Goal: Task Accomplishment & Management: Complete application form

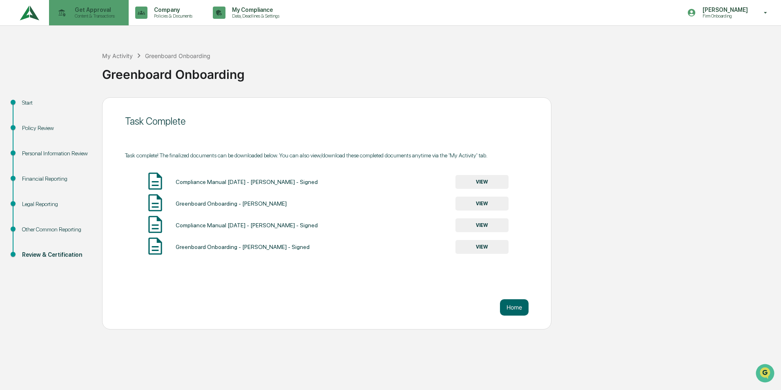
click at [69, 13] on p "Content & Transactions" at bounding box center [93, 16] width 51 height 6
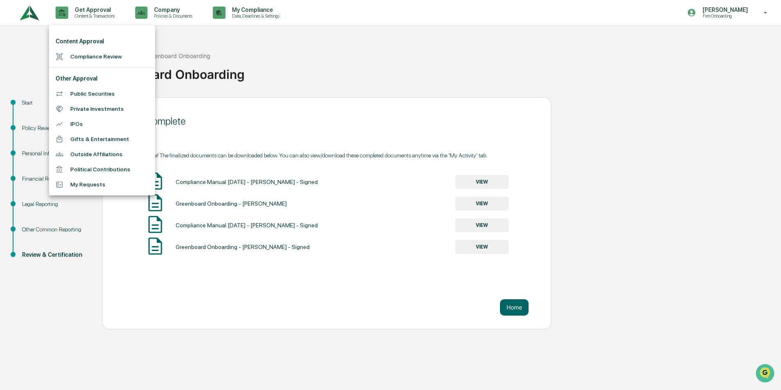
click at [84, 58] on li "Compliance Review" at bounding box center [102, 56] width 106 height 15
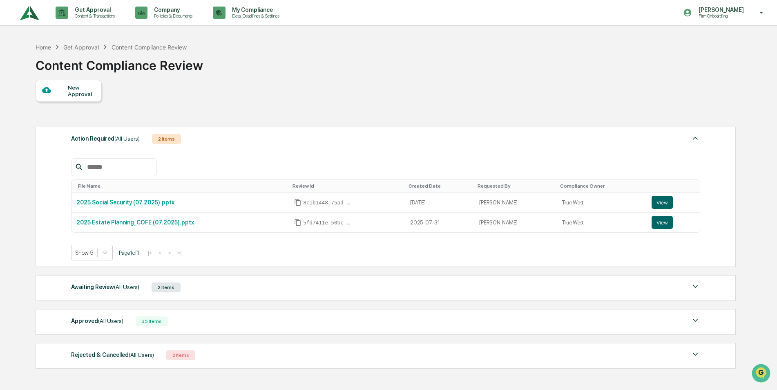
click at [76, 85] on div "New Approval" at bounding box center [81, 90] width 27 height 13
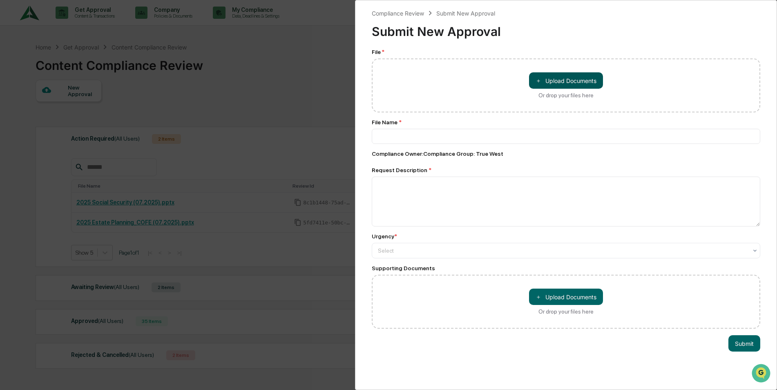
click at [578, 78] on button "＋ Upload Documents" at bounding box center [566, 80] width 74 height 16
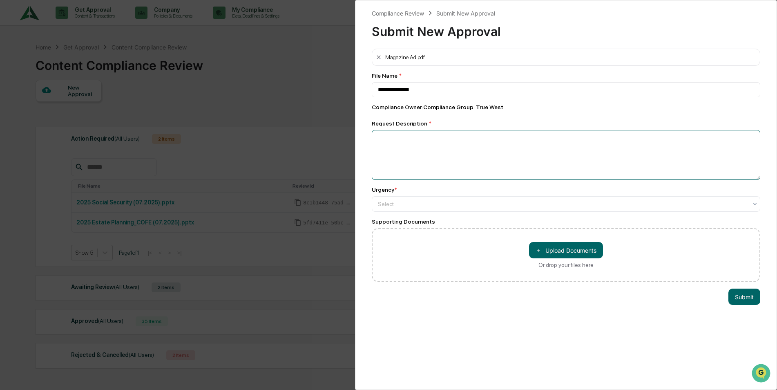
click at [391, 144] on textarea at bounding box center [566, 155] width 388 height 50
drag, startPoint x: 412, startPoint y: 89, endPoint x: 362, endPoint y: 67, distance: 54.1
click at [357, 76] on div "**********" at bounding box center [566, 195] width 422 height 390
type input "**********"
click at [407, 140] on textarea at bounding box center [566, 155] width 388 height 50
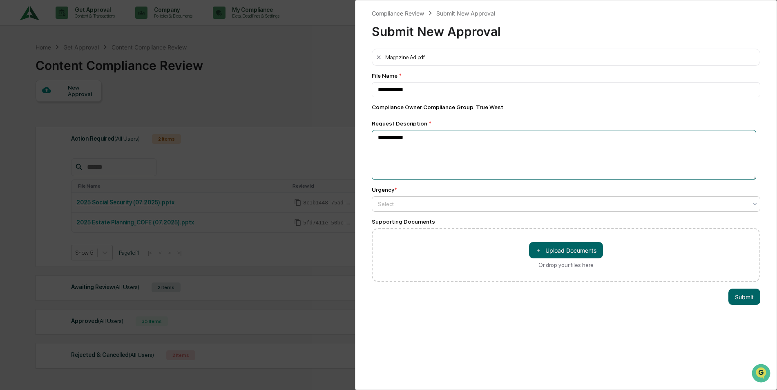
type textarea "**********"
drag, startPoint x: 453, startPoint y: 209, endPoint x: 441, endPoint y: 218, distance: 15.1
click at [452, 209] on div "Select" at bounding box center [563, 203] width 378 height 11
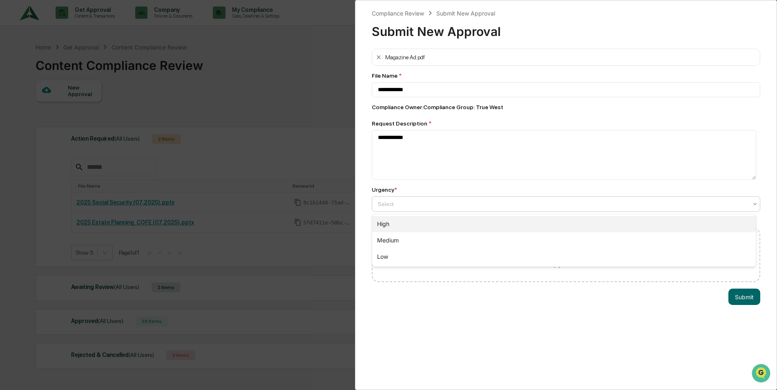
click at [415, 227] on div "High" at bounding box center [563, 224] width 383 height 16
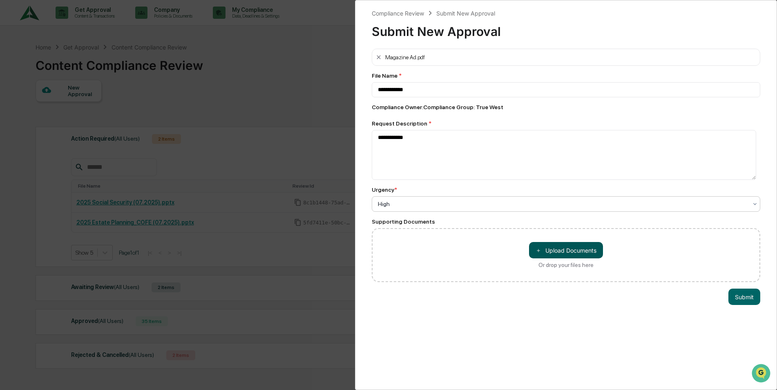
click at [559, 248] on button "＋ Upload Documents" at bounding box center [566, 250] width 74 height 16
click at [734, 312] on button "Submit" at bounding box center [744, 313] width 32 height 16
click at [732, 313] on button "Submit" at bounding box center [744, 313] width 32 height 16
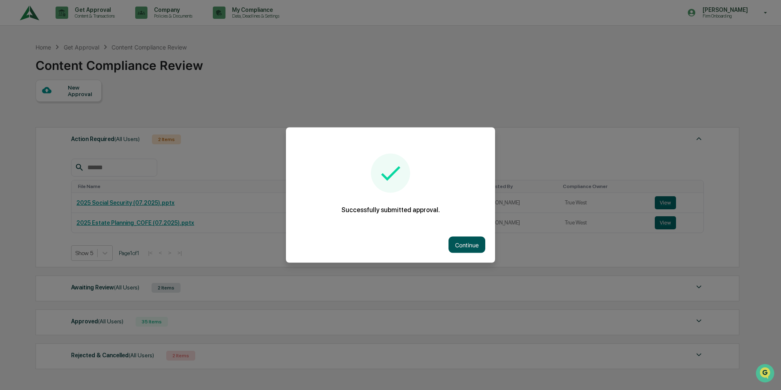
click at [455, 247] on button "Continue" at bounding box center [466, 244] width 37 height 16
